Goal: Transaction & Acquisition: Purchase product/service

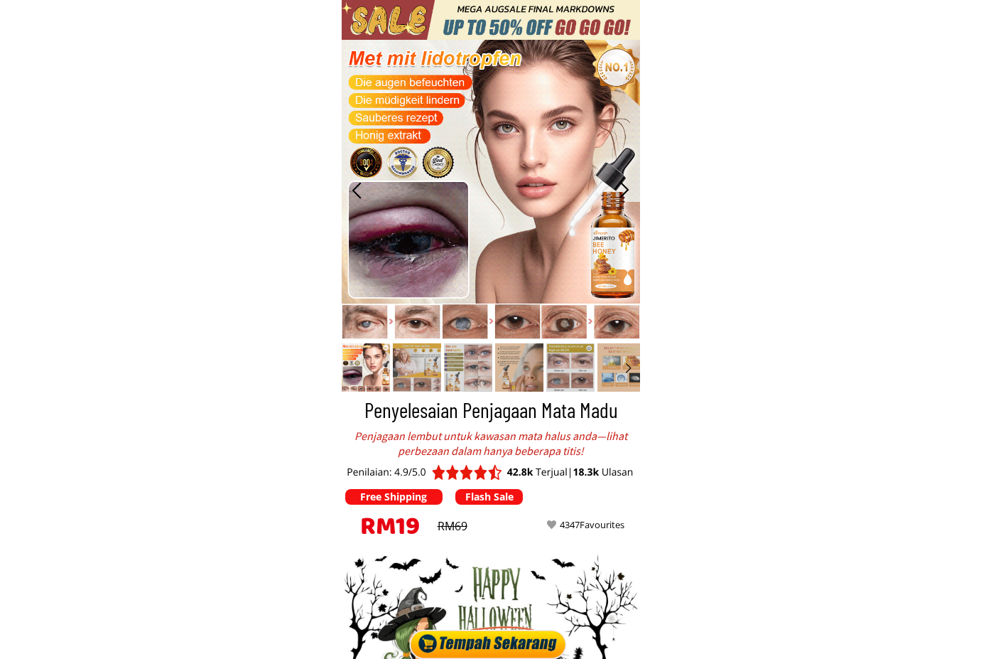
click at [489, 646] on div at bounding box center [491, 641] width 166 height 36
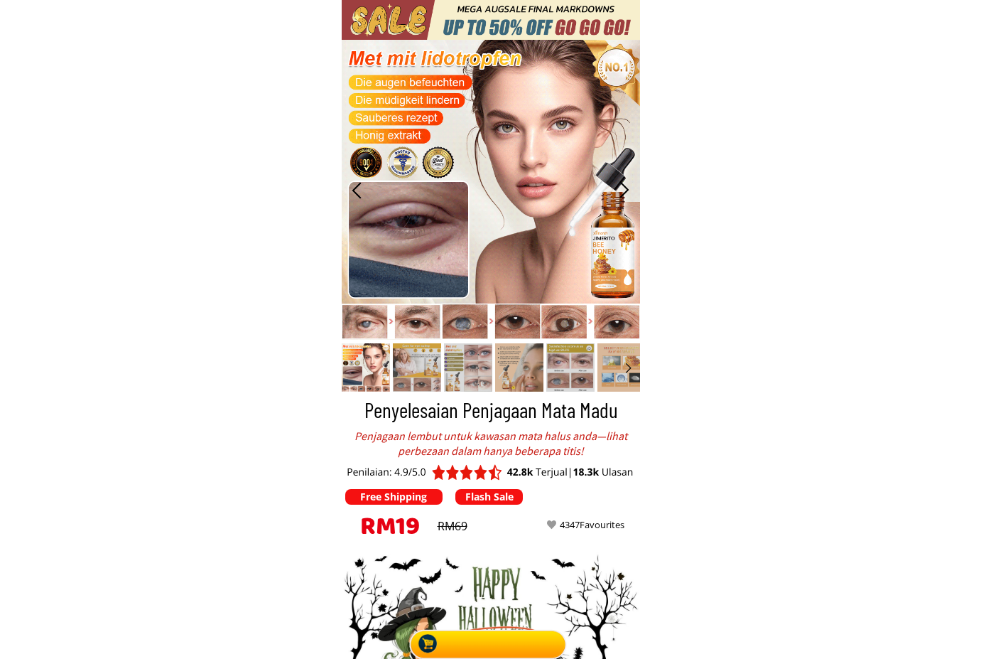
scroll to position [4686, 0]
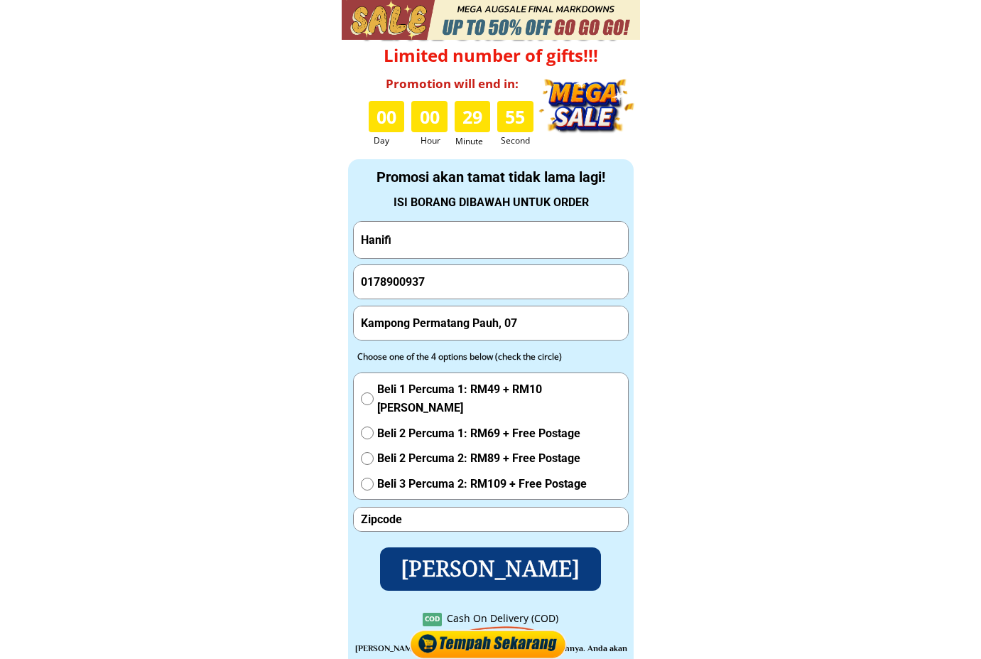
click at [511, 248] on input "Hanifi" at bounding box center [490, 240] width 267 height 36
paste input "[PERSON_NAME]"
type input "[PERSON_NAME]"
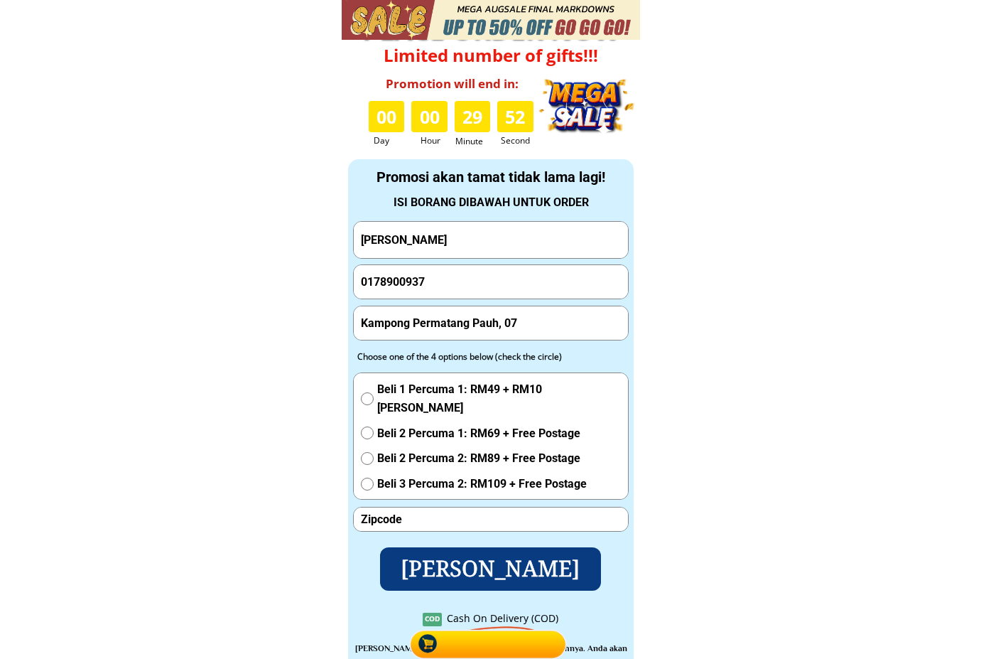
click at [477, 334] on input "Kampong Permatang Pauh, 07" at bounding box center [490, 322] width 267 height 33
click at [477, 329] on input "Kampong Permatang Pauh, 07" at bounding box center [490, 322] width 267 height 33
click at [408, 514] on input "number" at bounding box center [490, 518] width 267 height 23
paste input "36100"
type input "36100"
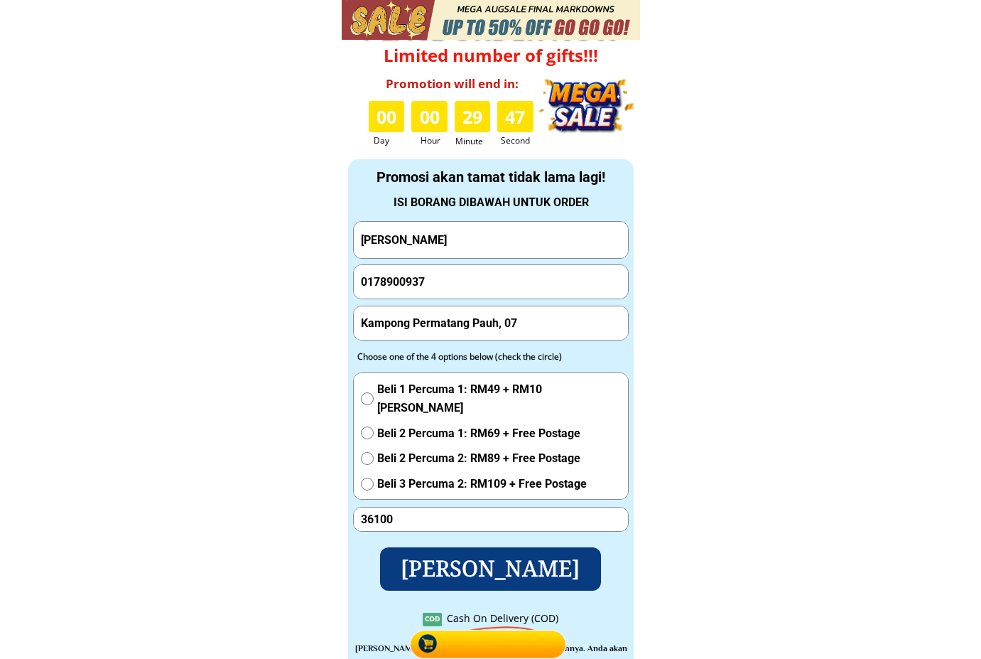
click at [465, 275] on input "0178900937" at bounding box center [490, 282] width 267 height 34
paste input "95934415"
type input "0195934415"
click at [500, 329] on input "Kampong Permatang Pauh, 07" at bounding box center [490, 322] width 267 height 33
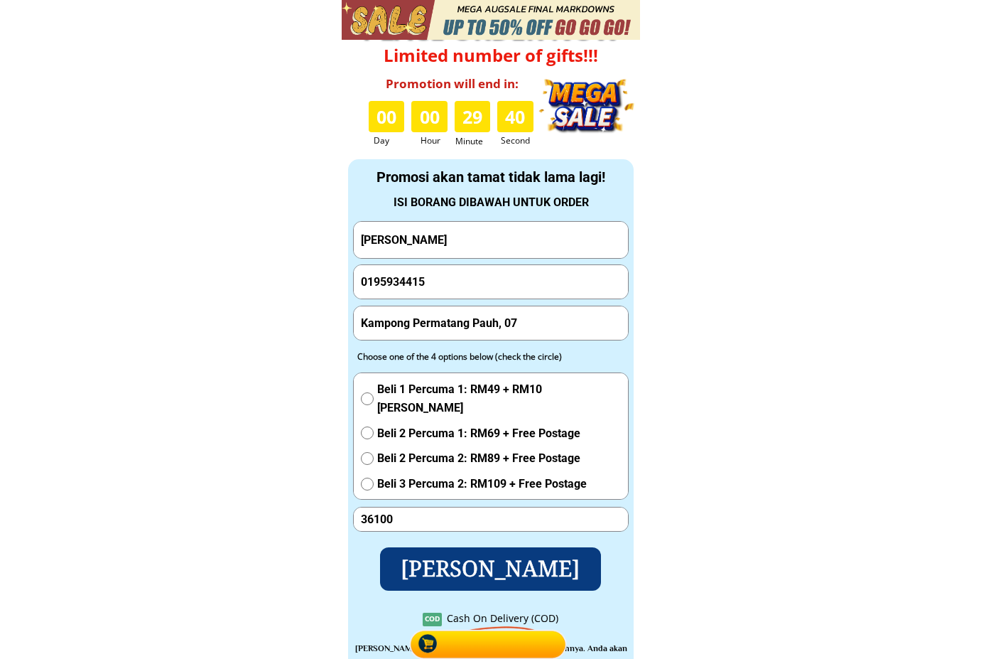
click at [500, 329] on input "Kampong Permatang Pauh, 07" at bounding box center [490, 322] width 267 height 33
paste input "18 rajam aw 1 loronh ci i 1 bagam fat"
type input "18 rajam aw 1 loronh ci i 1 bagam fat"
click at [413, 391] on span "Beli 1 Percuma 1: RM49 + RM10 [PERSON_NAME]" at bounding box center [499, 398] width 244 height 36
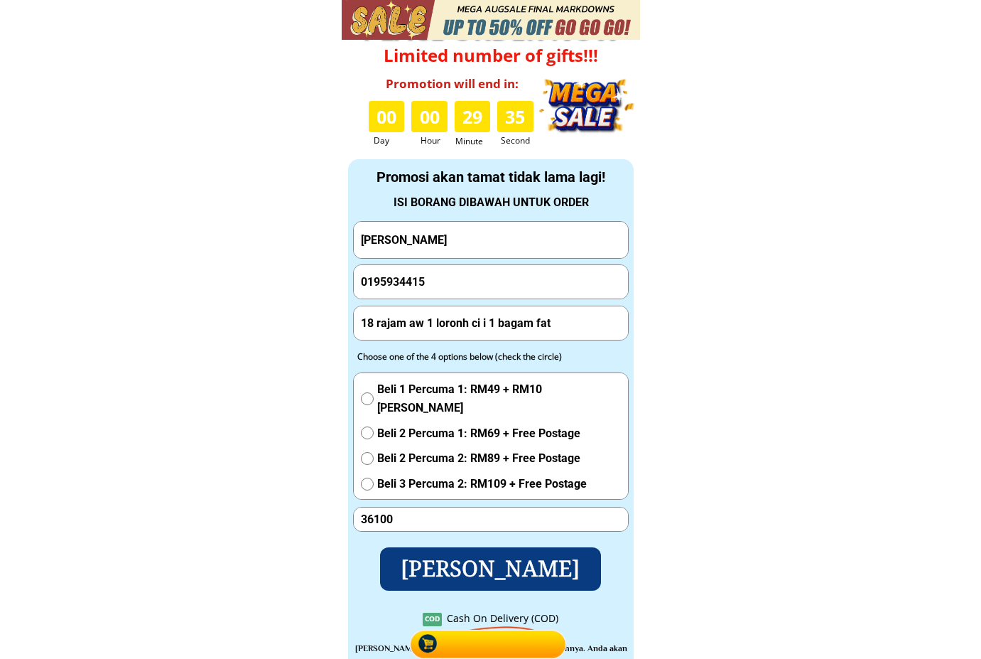
radio input "true"
click at [448, 580] on p "[PERSON_NAME]" at bounding box center [490, 568] width 232 height 45
